Goal: Use online tool/utility: Utilize a website feature to perform a specific function

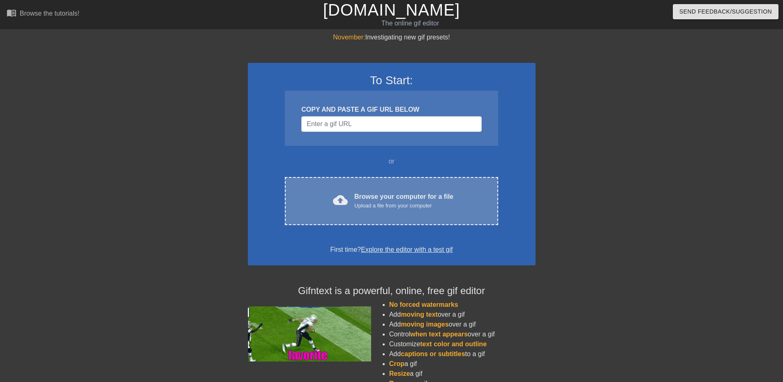
click at [349, 186] on div "cloud_upload Browse your computer for a file Upload a file from your computer C…" at bounding box center [391, 201] width 213 height 48
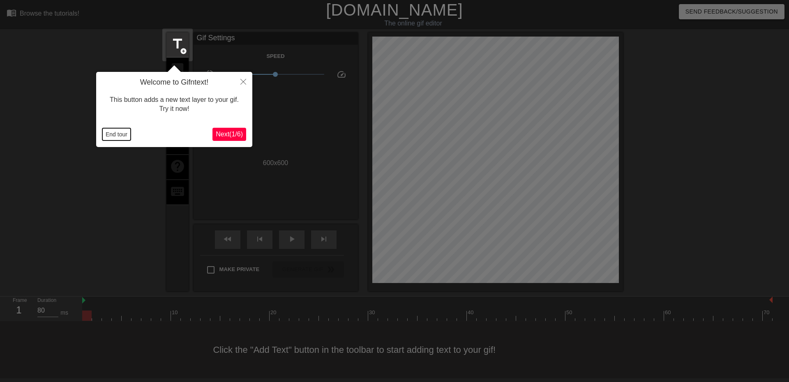
click at [114, 134] on button "End tour" at bounding box center [116, 134] width 28 height 12
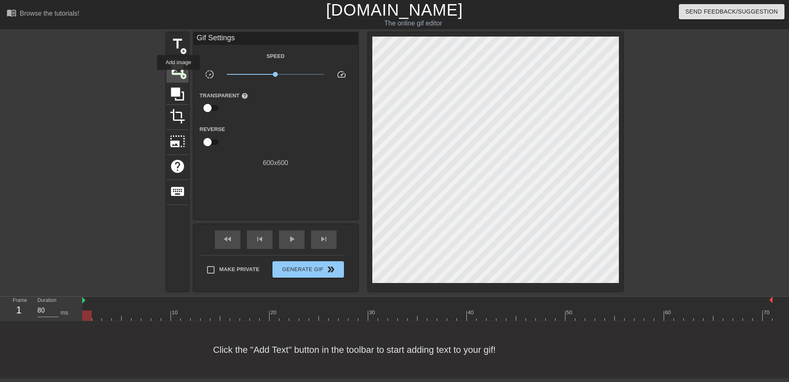
click at [178, 76] on span "image" at bounding box center [178, 69] width 16 height 16
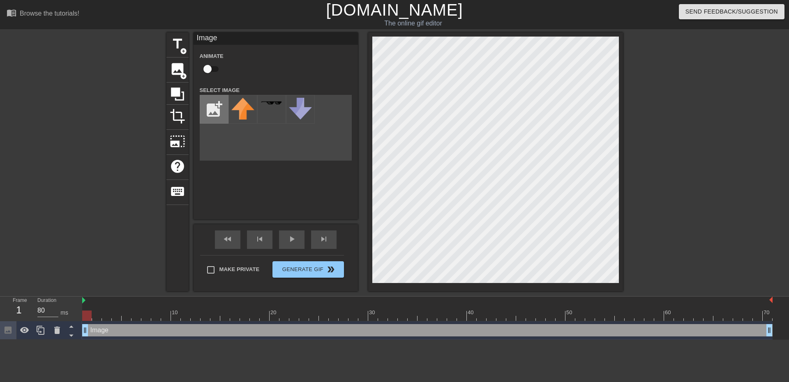
click at [214, 106] on input "file" at bounding box center [214, 109] width 28 height 28
type input "C:\fakepath\Upper Moon 5.png"
click at [241, 102] on img at bounding box center [242, 109] width 23 height 23
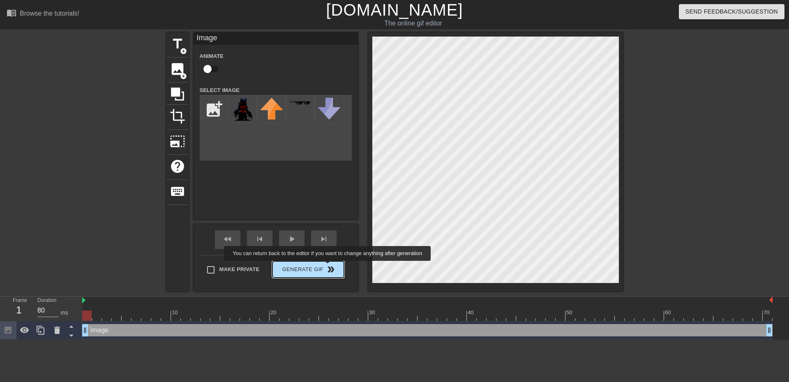
click at [326, 268] on span "double_arrow" at bounding box center [331, 270] width 10 height 10
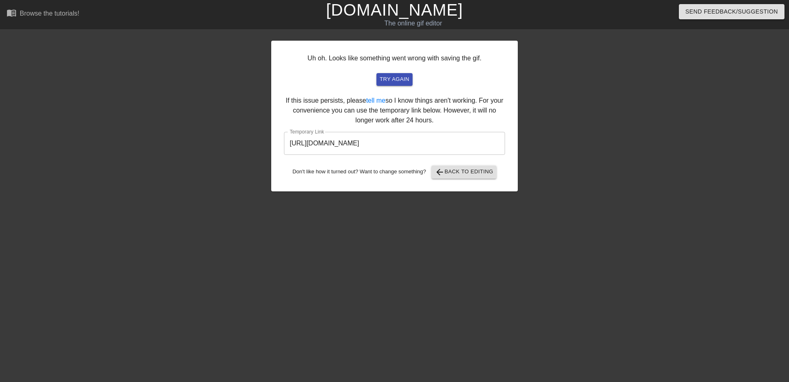
click at [411, 136] on input "[URL][DOMAIN_NAME]" at bounding box center [394, 143] width 221 height 23
drag, startPoint x: 460, startPoint y: 146, endPoint x: 111, endPoint y: 134, distance: 349.2
click at [111, 134] on div "Uh oh. Looks like something went wrong with saving the gif. try again If this i…" at bounding box center [394, 155] width 789 height 247
